Goal: Task Accomplishment & Management: Use online tool/utility

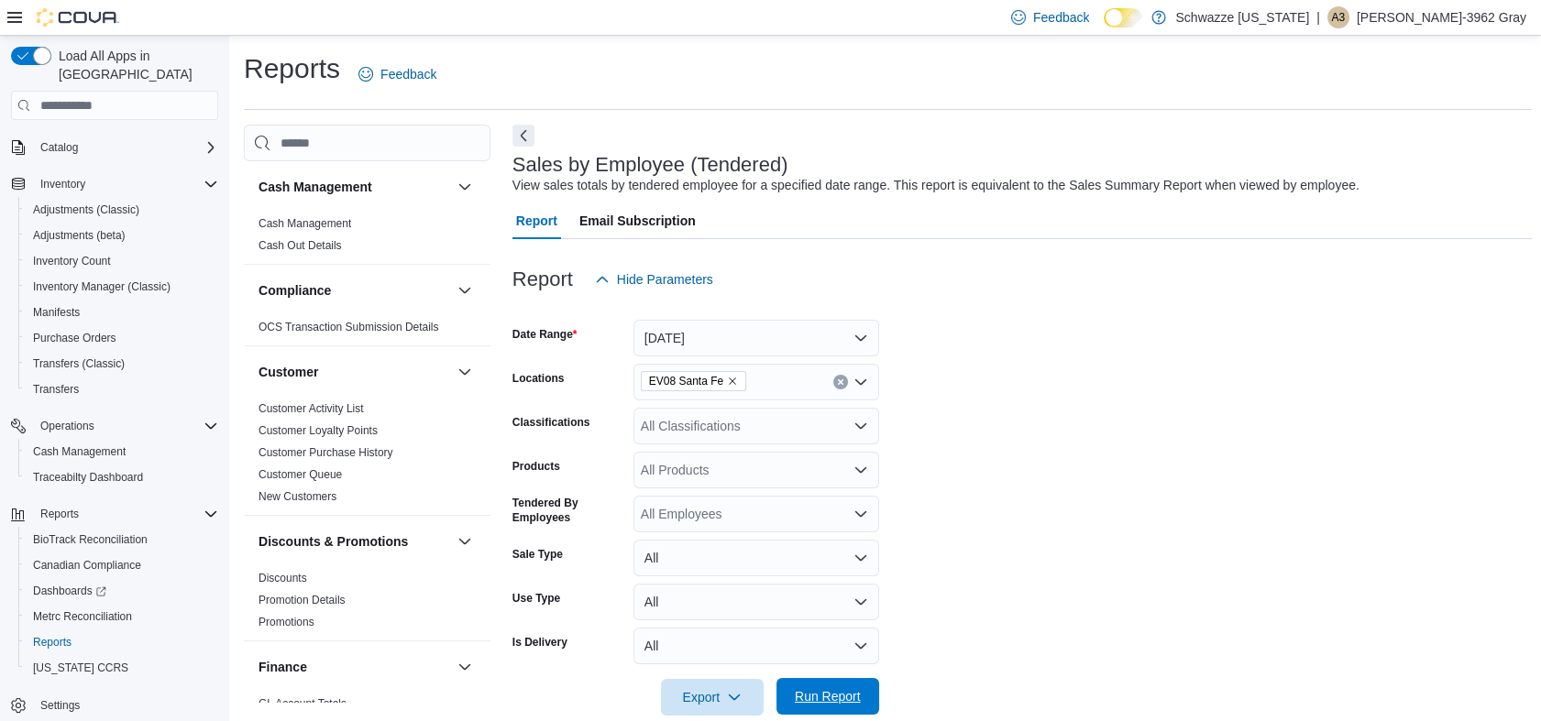
click at [835, 688] on span "Run Report" at bounding box center [827, 696] width 81 height 37
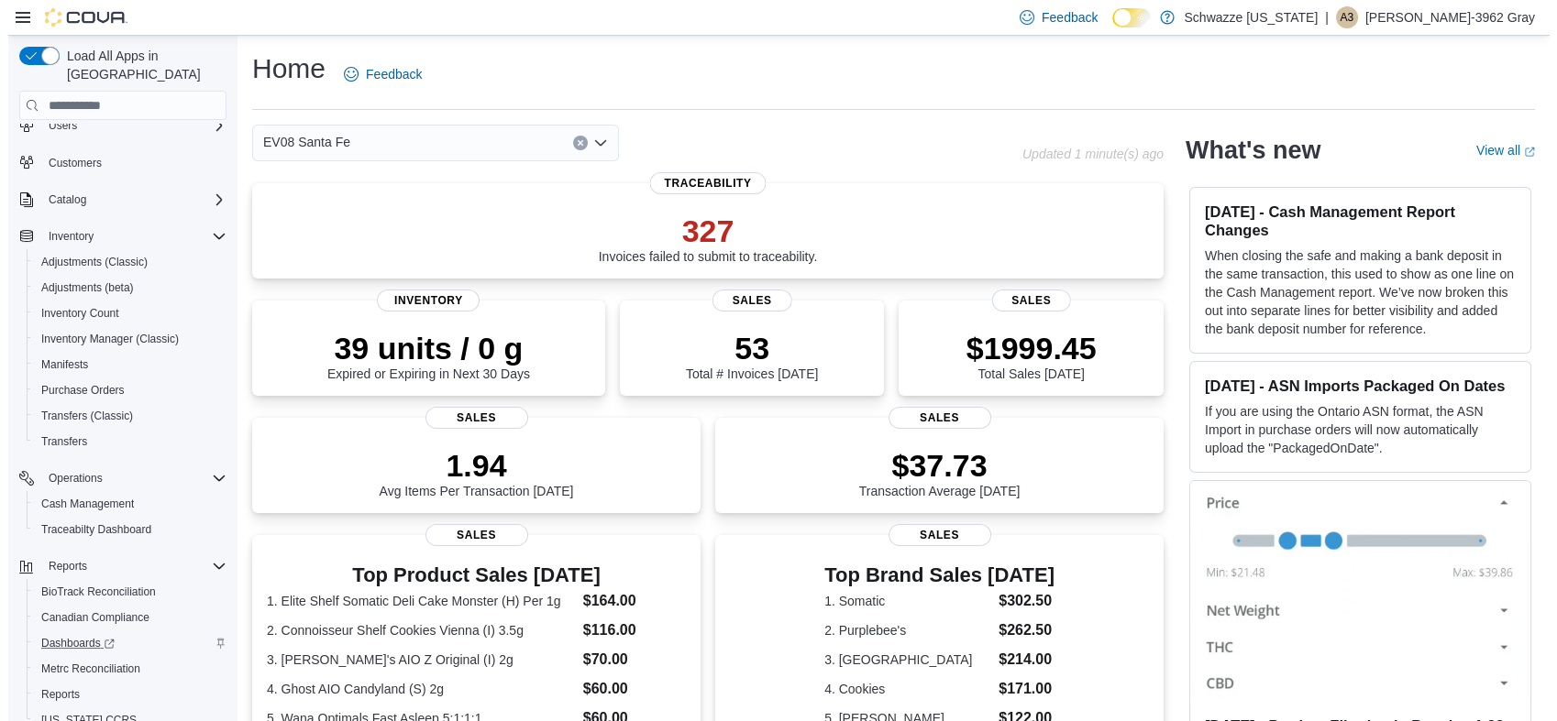
scroll to position [109, 0]
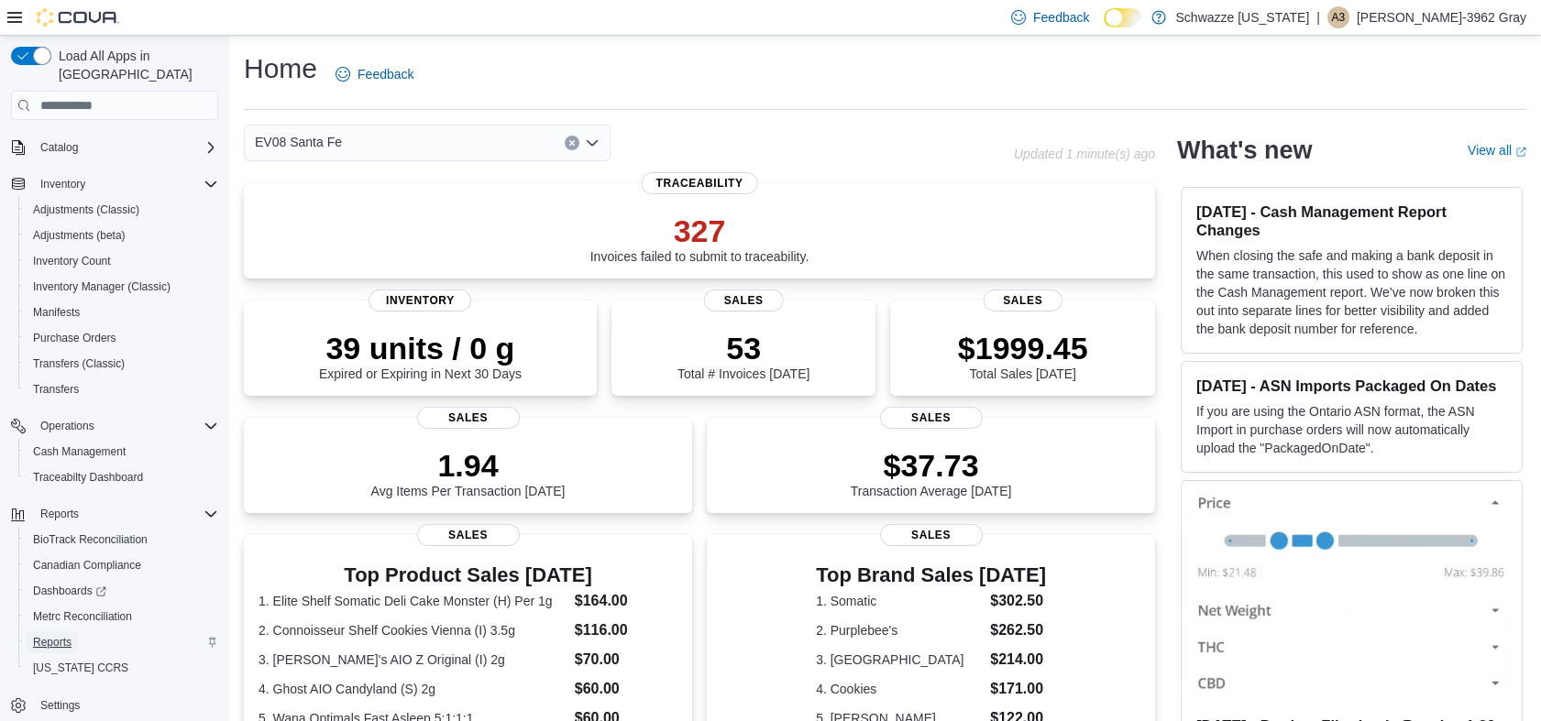
click at [72, 632] on link "Reports" at bounding box center [52, 643] width 53 height 22
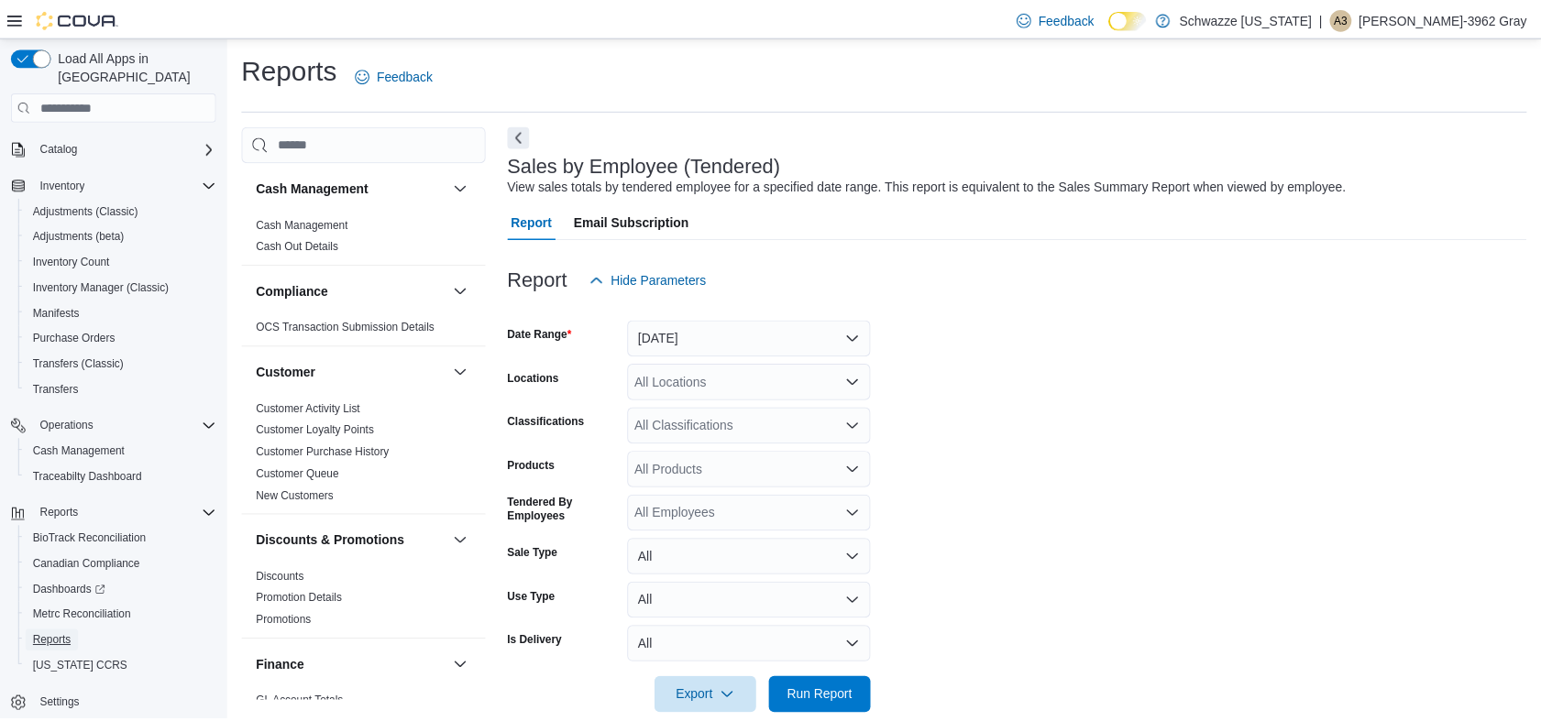
scroll to position [31, 0]
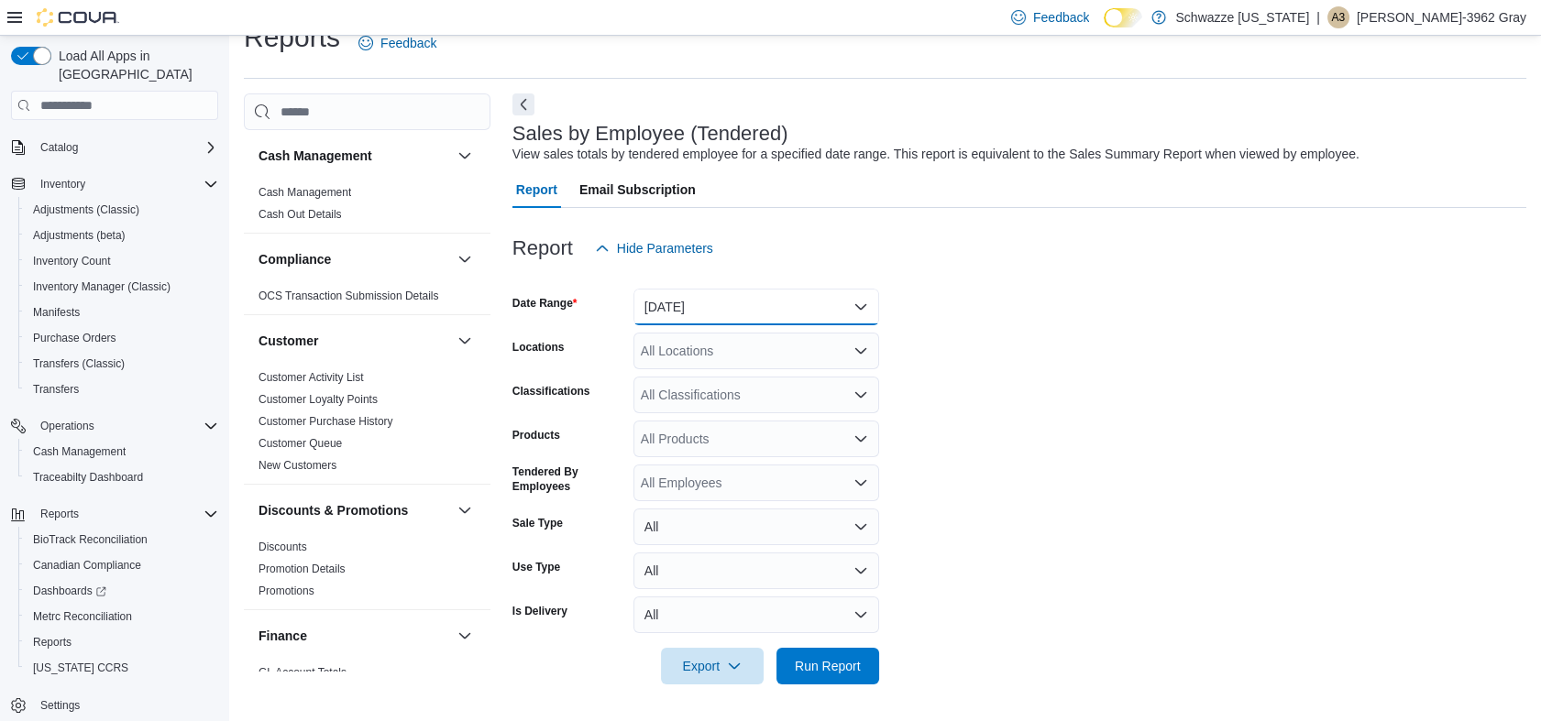
click at [699, 310] on button "Yesterday" at bounding box center [756, 307] width 246 height 37
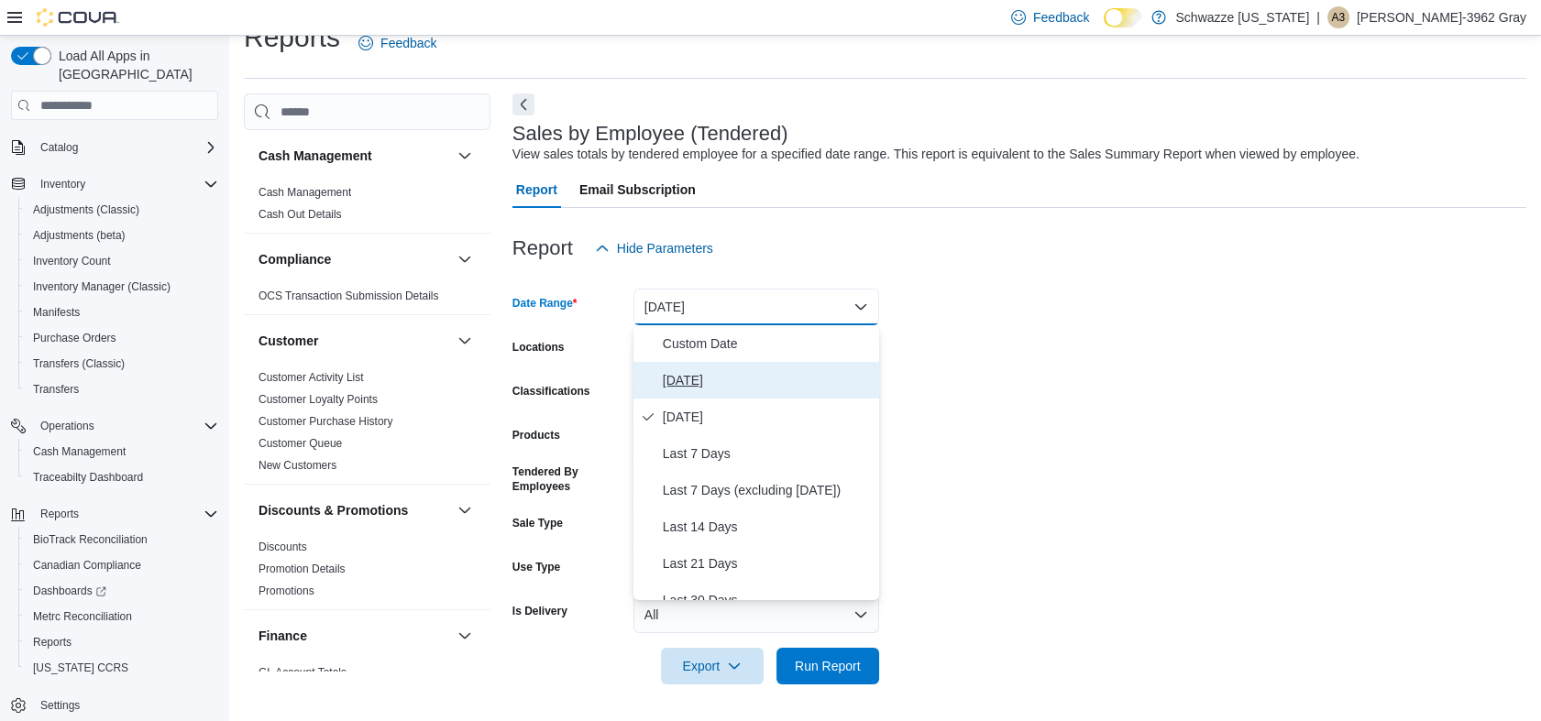
click at [698, 390] on span "[DATE]" at bounding box center [767, 380] width 209 height 22
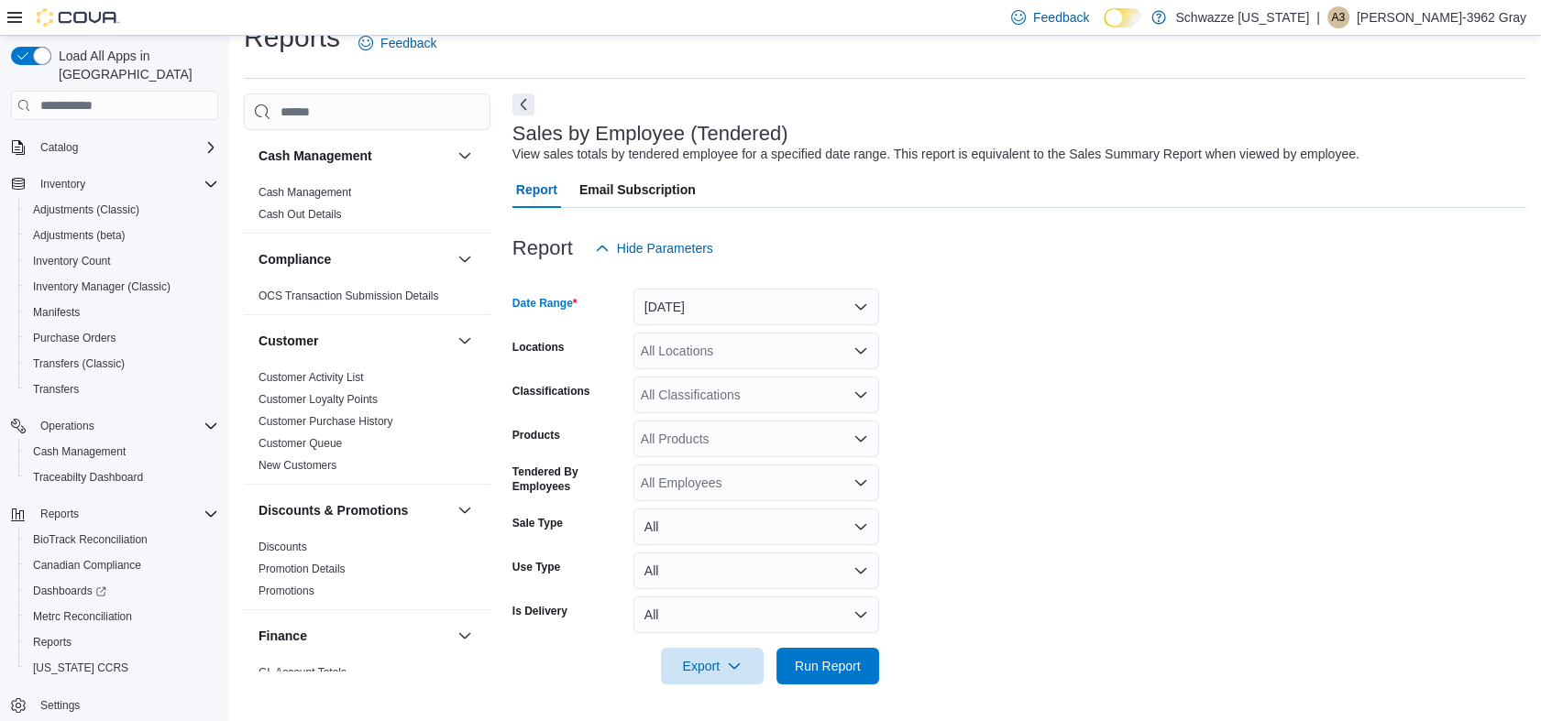
click at [721, 351] on div "All Locations" at bounding box center [756, 351] width 246 height 37
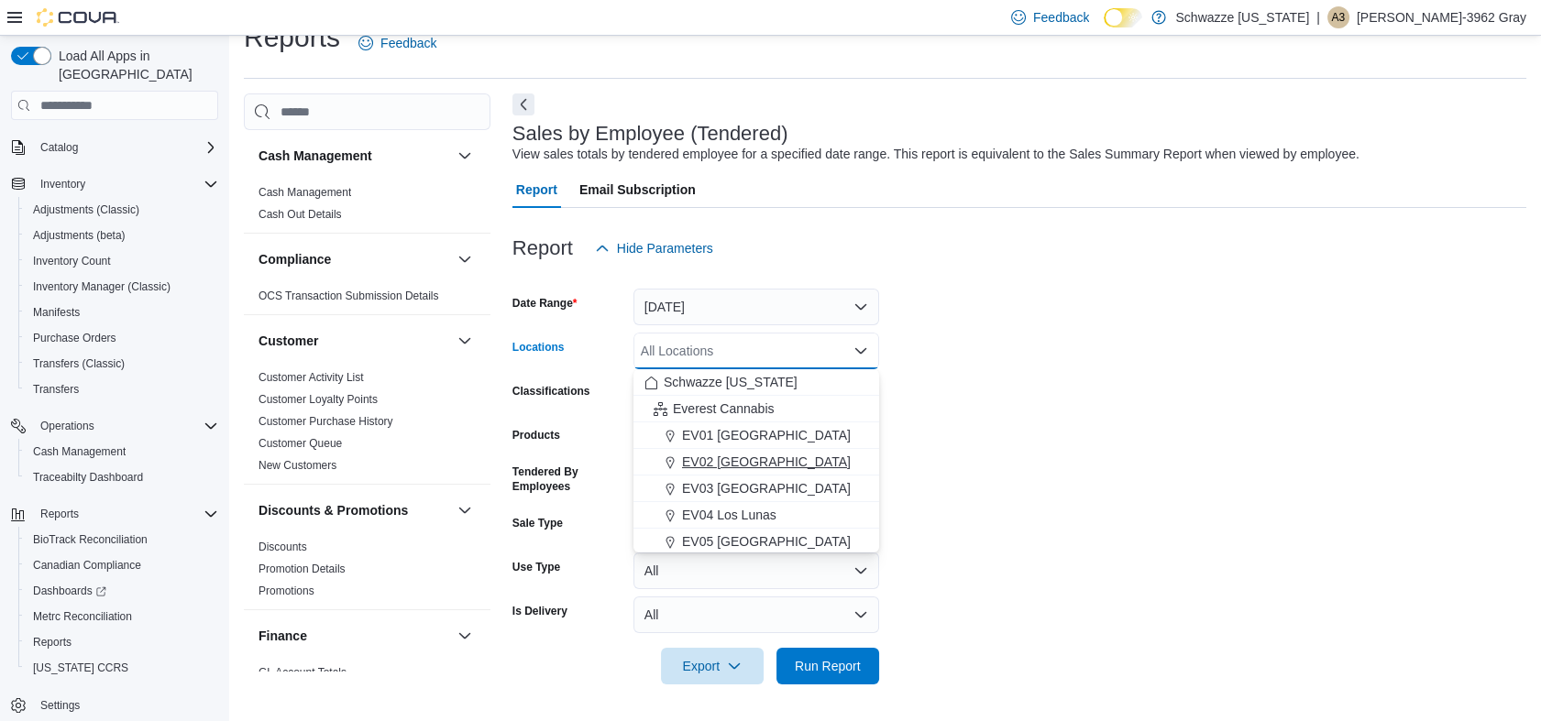
scroll to position [204, 0]
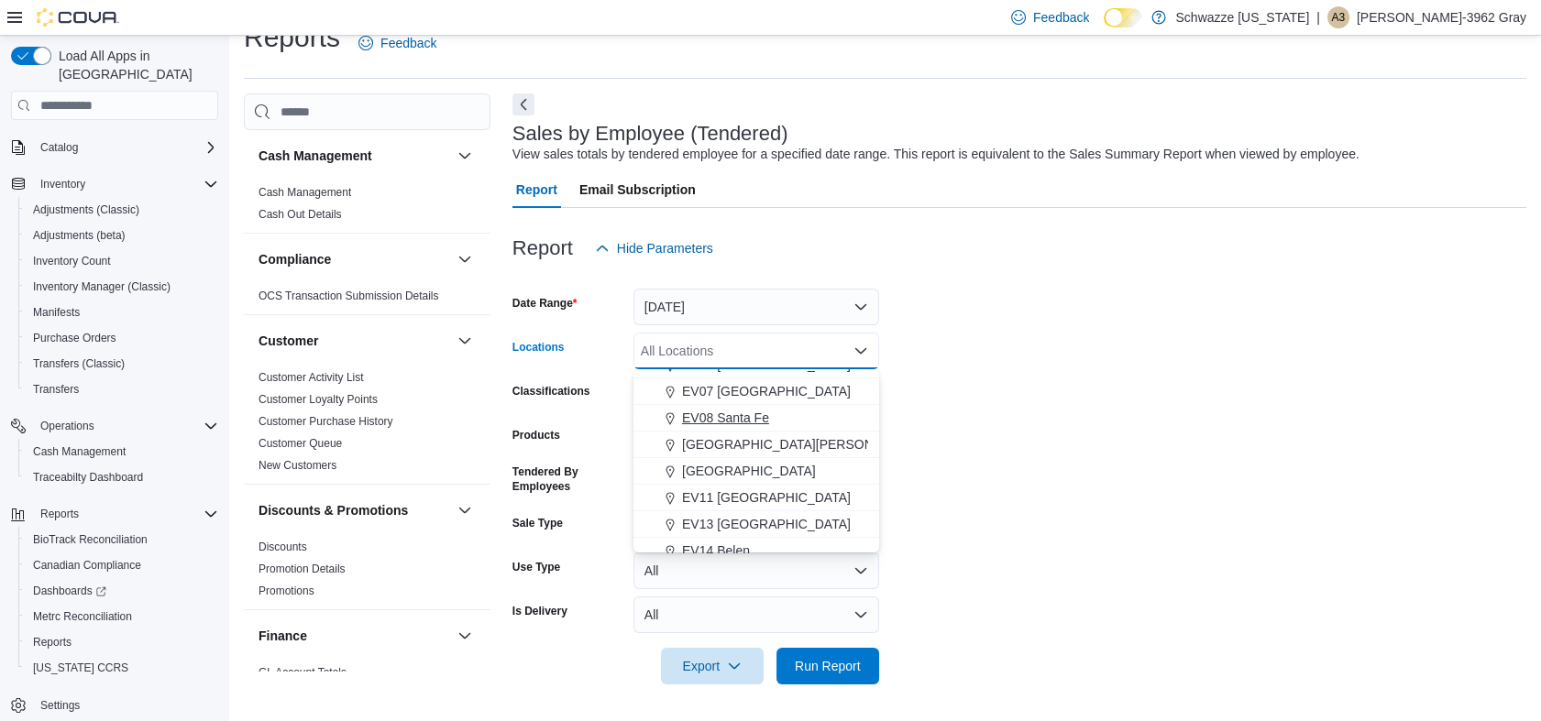
click at [739, 419] on span "EV08 Santa Fe" at bounding box center [725, 418] width 87 height 18
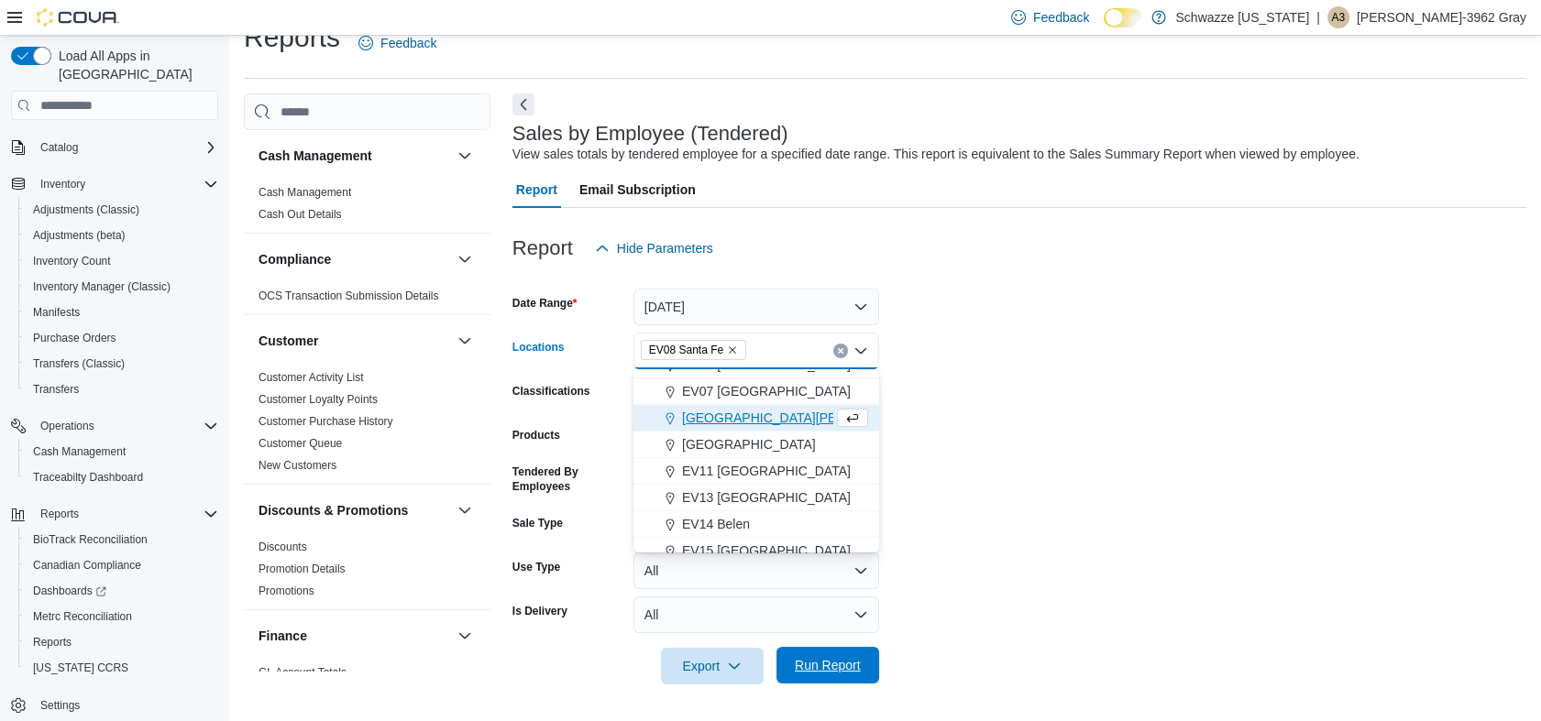
click at [823, 648] on span "Run Report" at bounding box center [827, 665] width 81 height 37
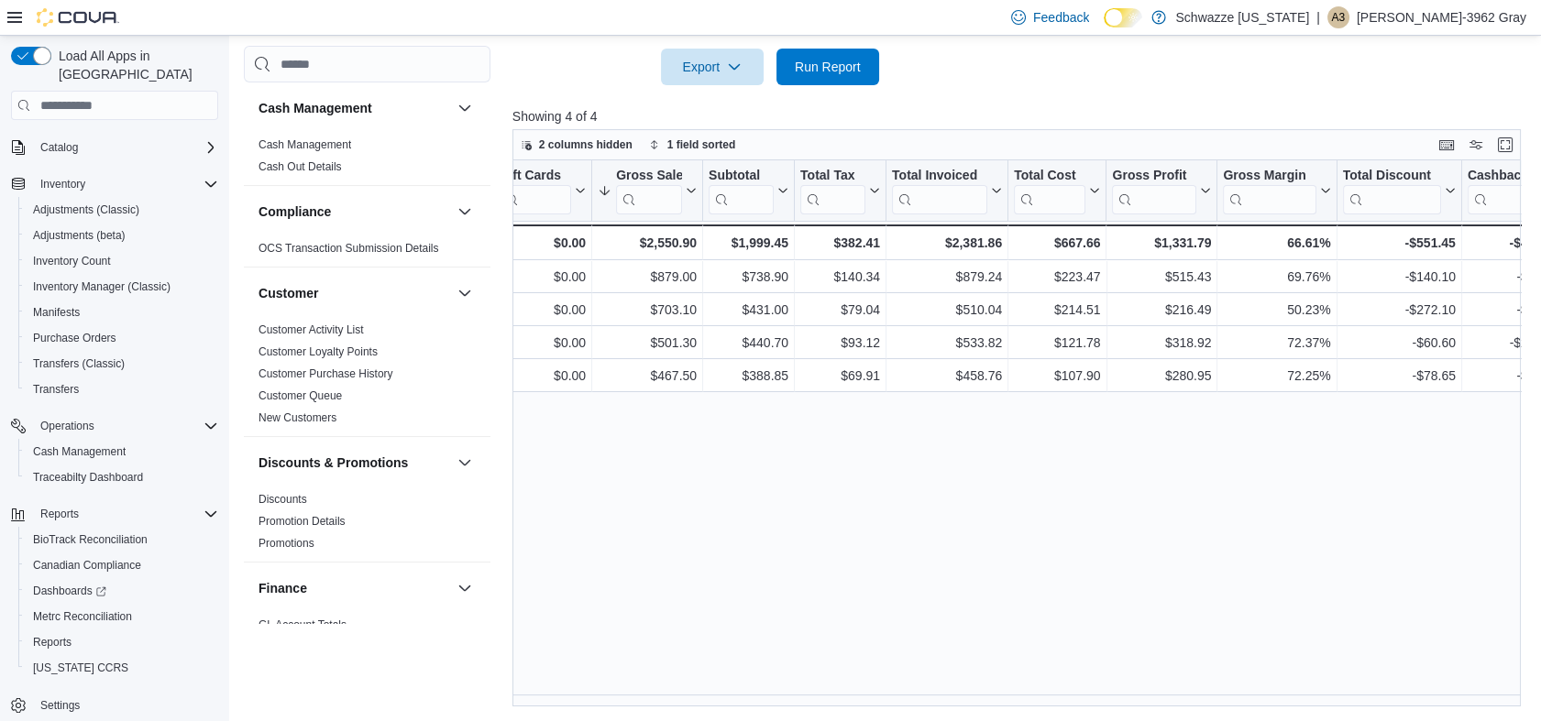
scroll to position [0, 1197]
